Goal: Task Accomplishment & Management: Manage account settings

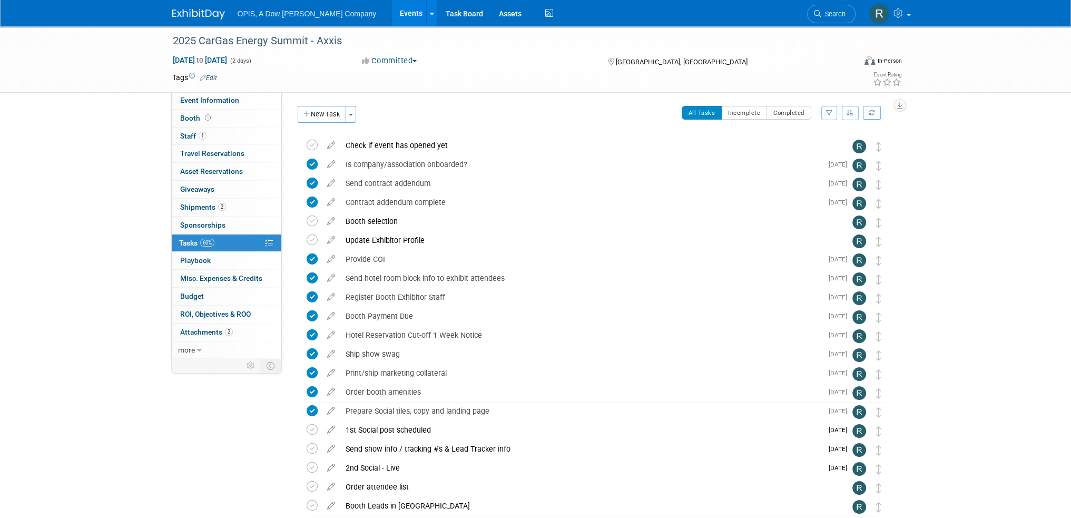
click at [392, 14] on link "Events" at bounding box center [411, 13] width 38 height 26
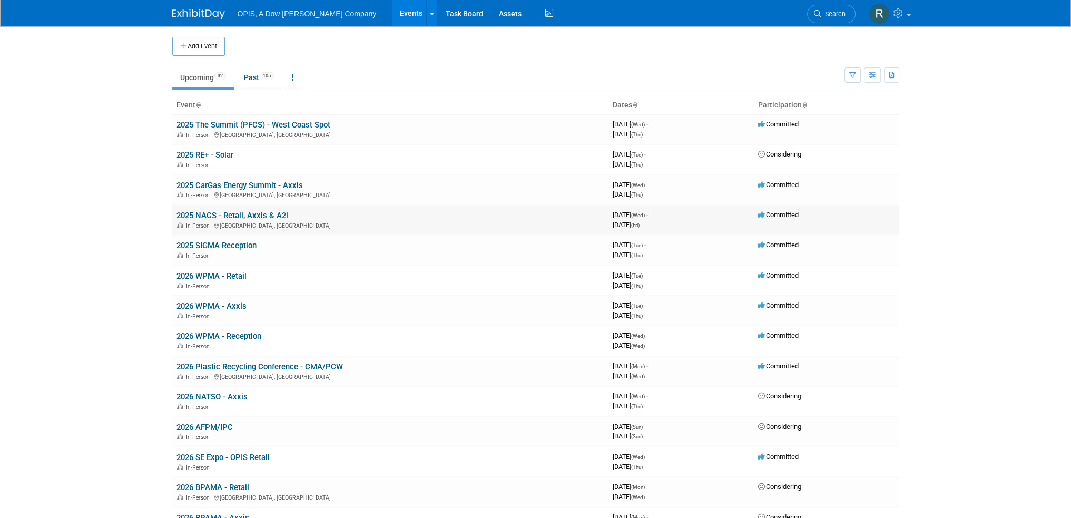
click at [190, 218] on link "2025 NACS - Retail, Axxis & A2i" at bounding box center [233, 215] width 112 height 9
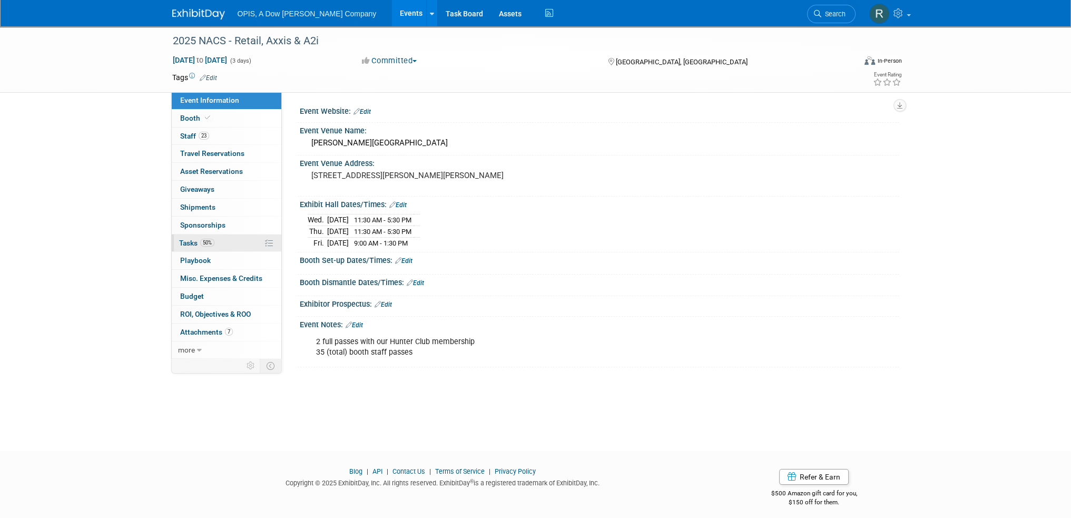
click at [190, 240] on span "Tasks 50%" at bounding box center [196, 243] width 35 height 8
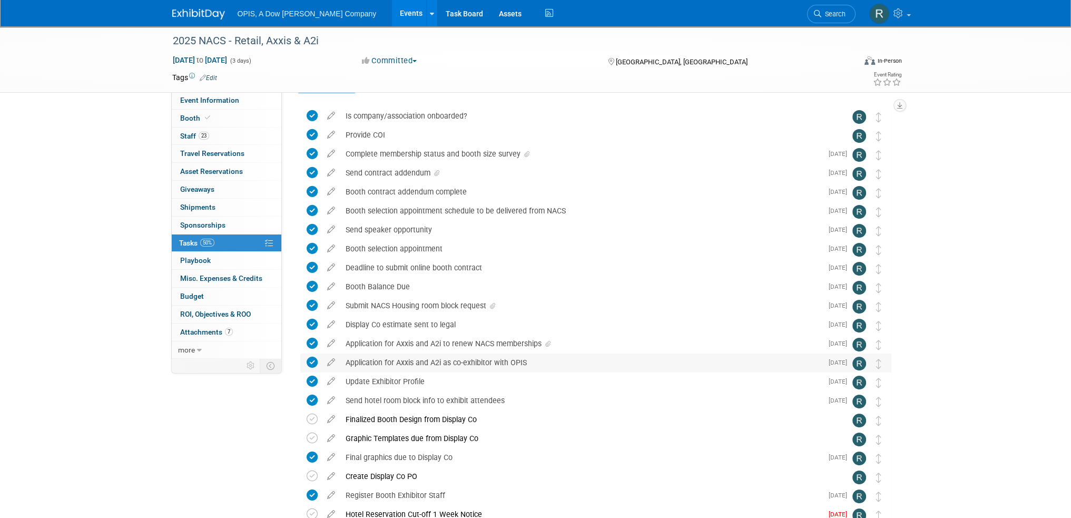
scroll to position [53, 0]
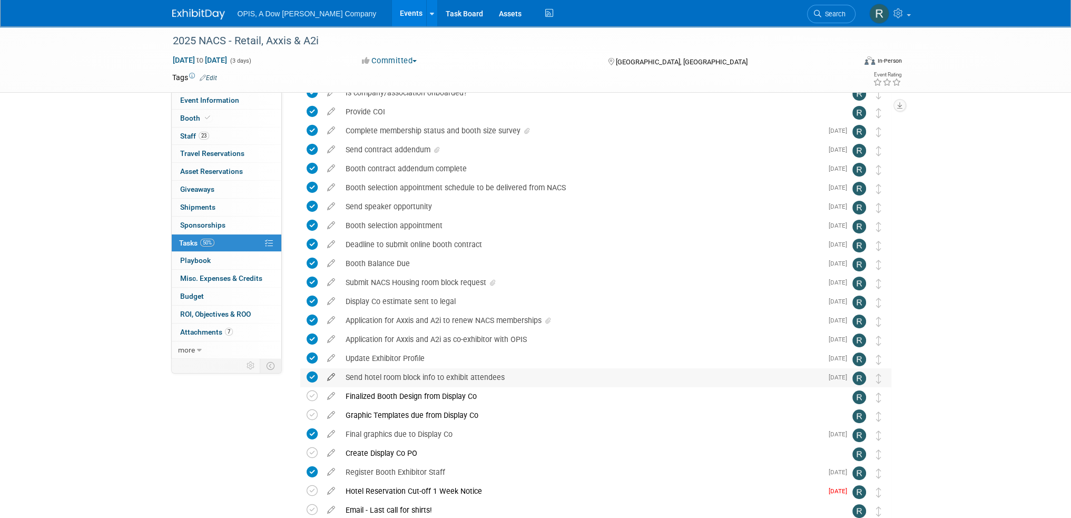
click at [332, 377] on icon at bounding box center [331, 374] width 18 height 13
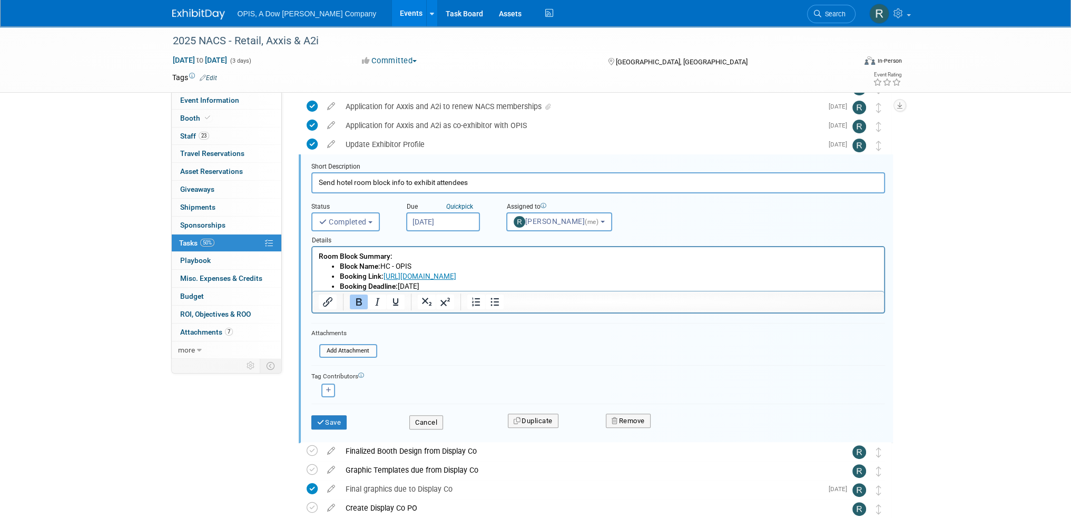
scroll to position [0, 0]
drag, startPoint x: 459, startPoint y: 288, endPoint x: 300, endPoint y: 257, distance: 162.8
click at [312, 257] on html "Room Block Summary: Block Name: HC - OPIS Booking Link: https://book.passkey.co…" at bounding box center [598, 269] width 572 height 44
copy body "Room Block Summary: Block Name: HC - OPIS Booking Link: https://book.passkey.co…"
